Goal: Task Accomplishment & Management: Use online tool/utility

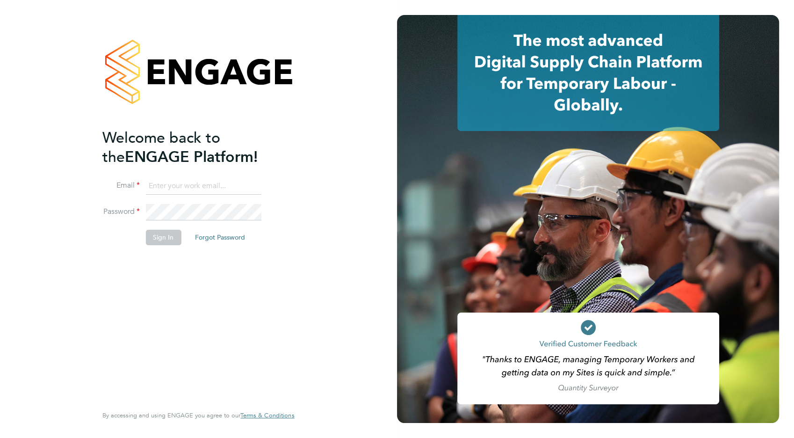
type input "[EMAIL_ADDRESS][DOMAIN_NAME]"
click at [161, 239] on button "Sign In" at bounding box center [163, 237] width 36 height 15
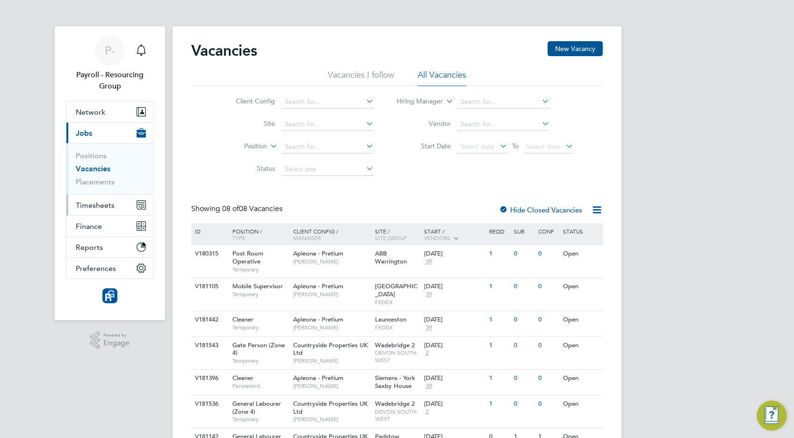
click at [97, 208] on span "Timesheets" at bounding box center [95, 205] width 39 height 9
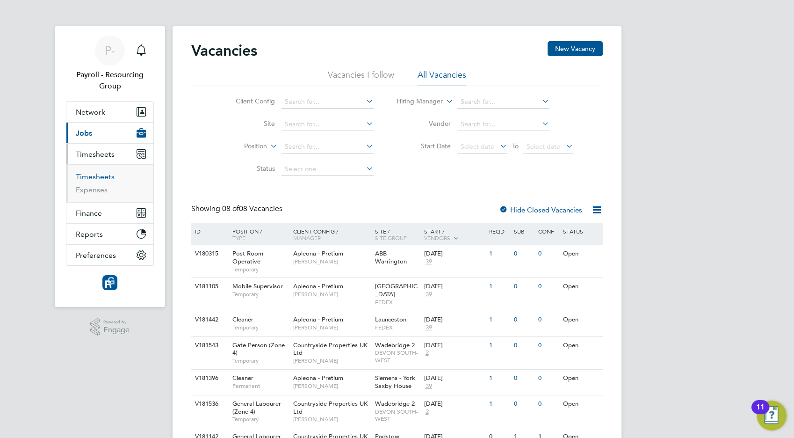
click at [90, 180] on link "Timesheets" at bounding box center [95, 176] width 39 height 9
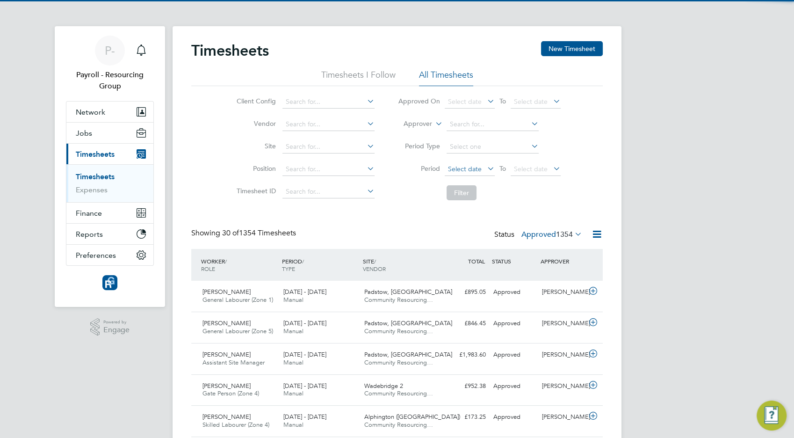
click at [466, 170] on span "Select date" at bounding box center [465, 169] width 34 height 8
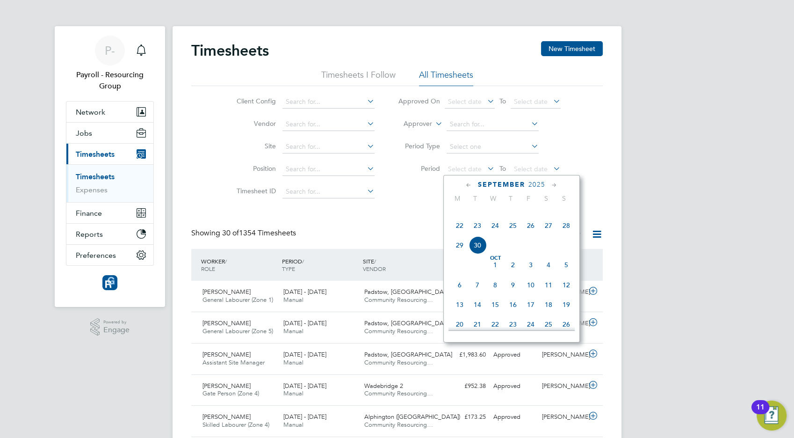
click at [459, 234] on span "22" at bounding box center [460, 225] width 18 height 18
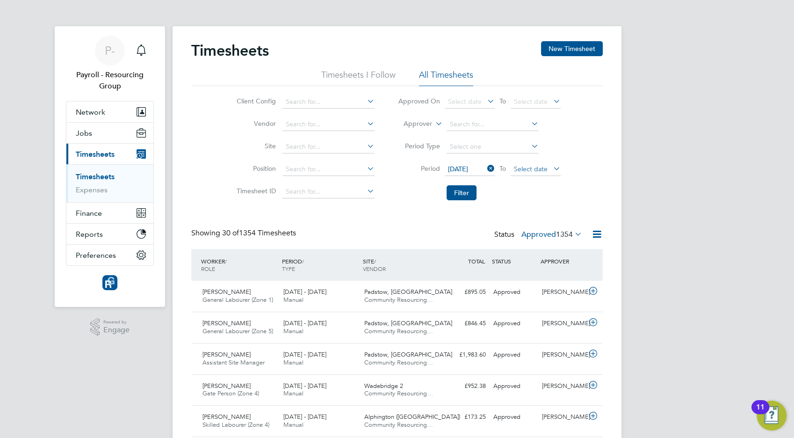
click at [529, 169] on span "Select date" at bounding box center [531, 169] width 34 height 8
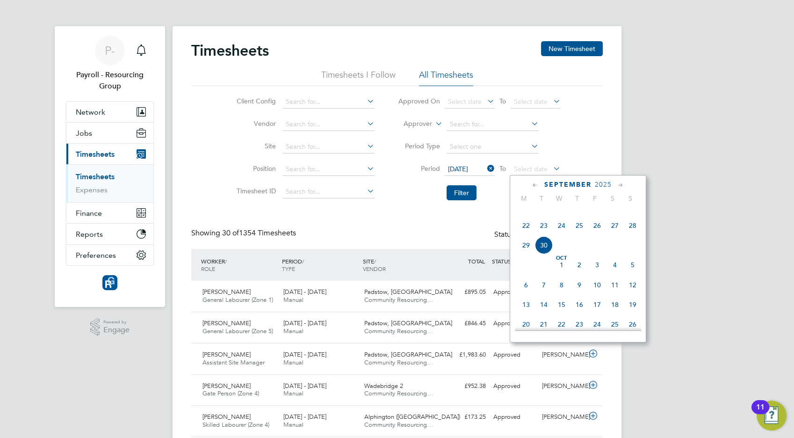
click at [543, 254] on span "30" at bounding box center [544, 245] width 18 height 18
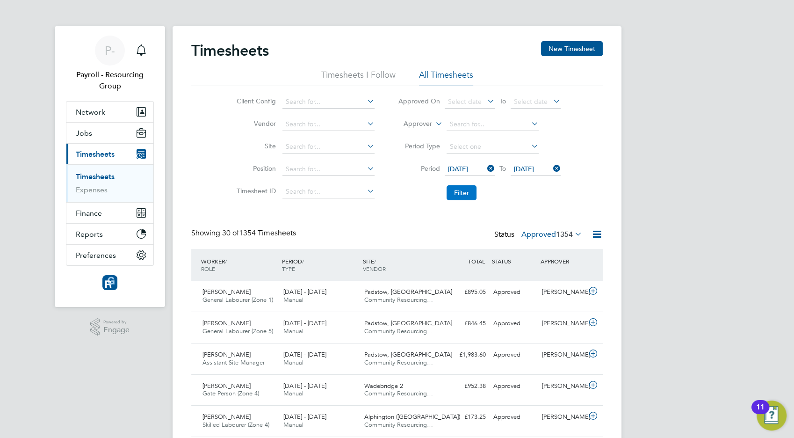
click at [457, 193] on button "Filter" at bounding box center [462, 192] width 30 height 15
click at [596, 234] on icon at bounding box center [597, 234] width 12 height 12
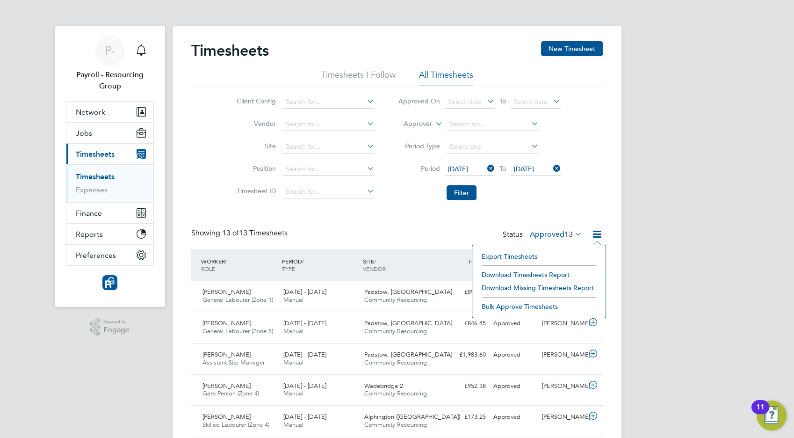
click at [545, 274] on li "Download Timesheets Report" at bounding box center [539, 274] width 124 height 13
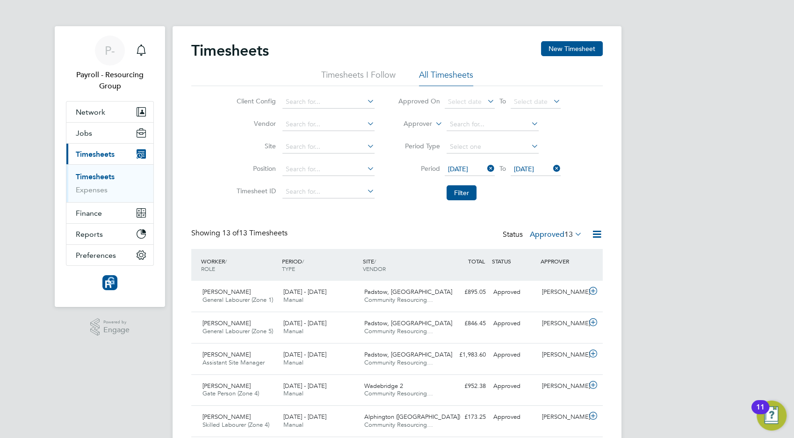
click at [360, 216] on div "Timesheets New Timesheet Timesheets I Follow All Timesheets Client Config Vendo…" at bounding box center [396, 371] width 411 height 661
click at [110, 49] on span "P-" at bounding box center [110, 50] width 10 height 12
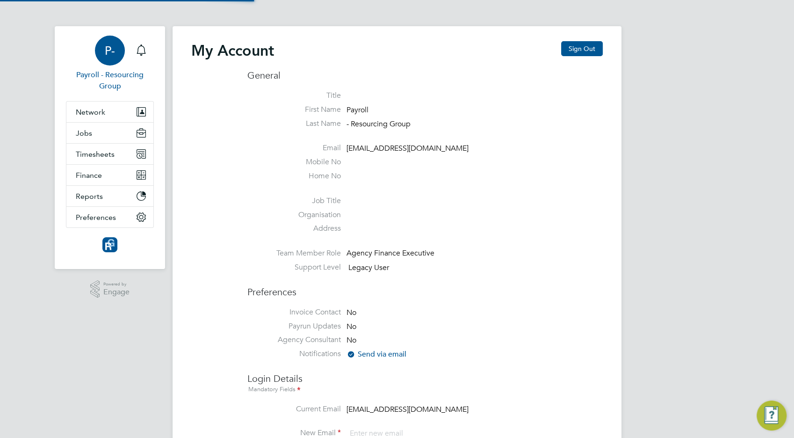
type input "[EMAIL_ADDRESS][DOMAIN_NAME]"
click at [577, 50] on button "Sign Out" at bounding box center [582, 48] width 42 height 15
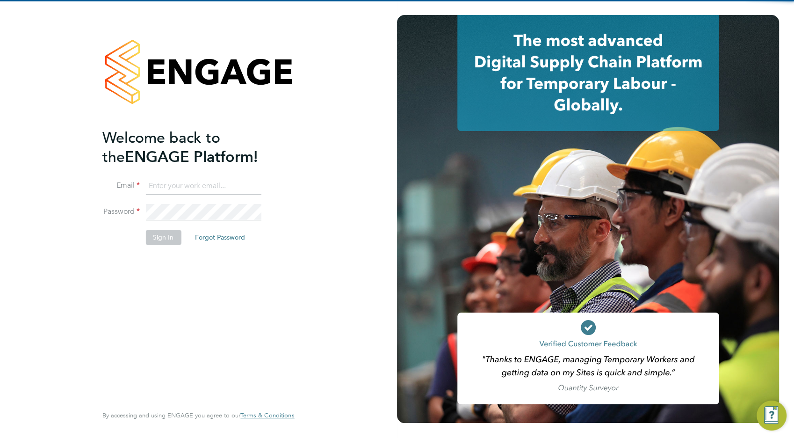
type input "[EMAIL_ADDRESS][DOMAIN_NAME]"
